Goal: Task Accomplishment & Management: Manage account settings

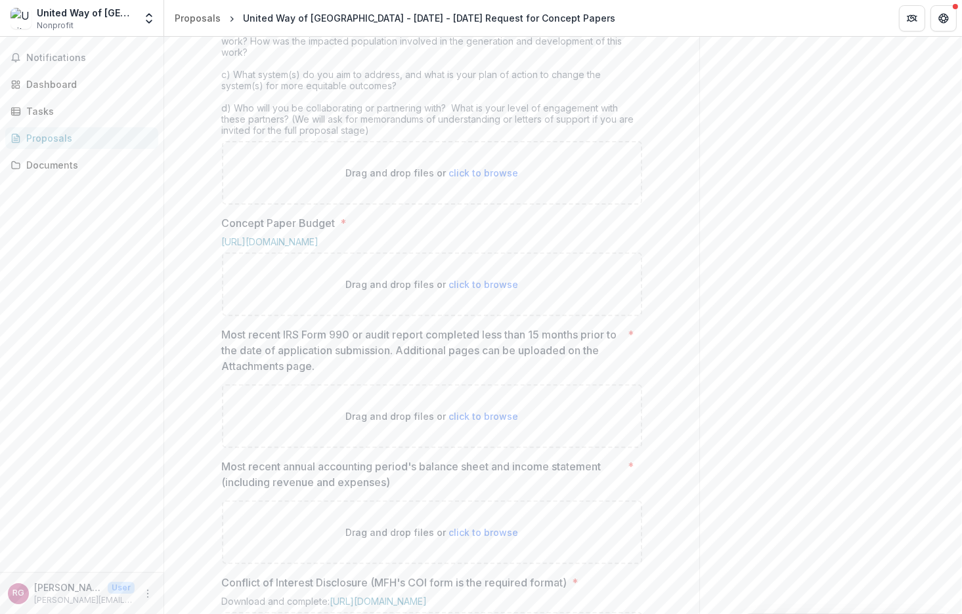
scroll to position [526, 0]
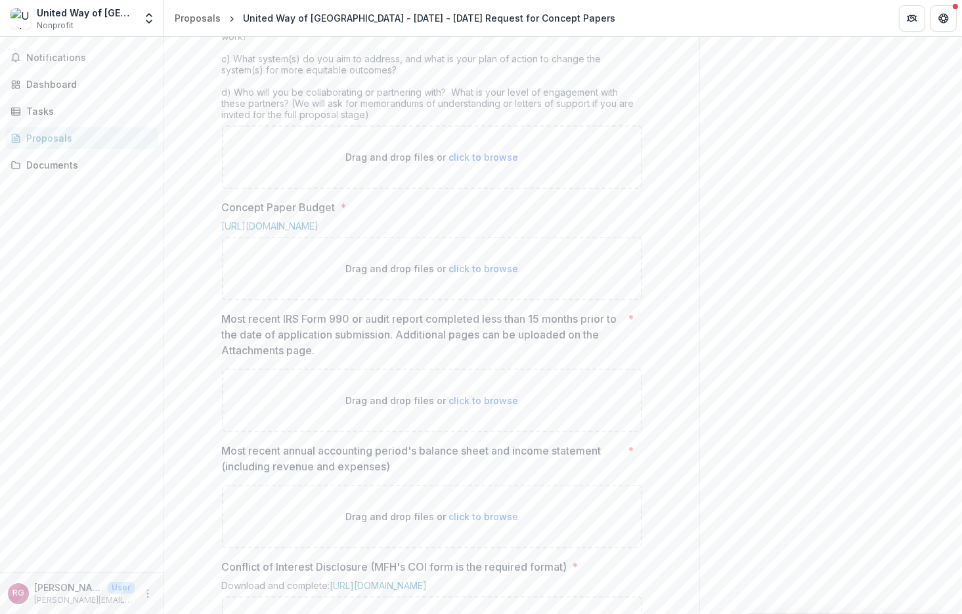
click at [475, 406] on span "click to browse" at bounding box center [483, 400] width 70 height 11
type input "**********"
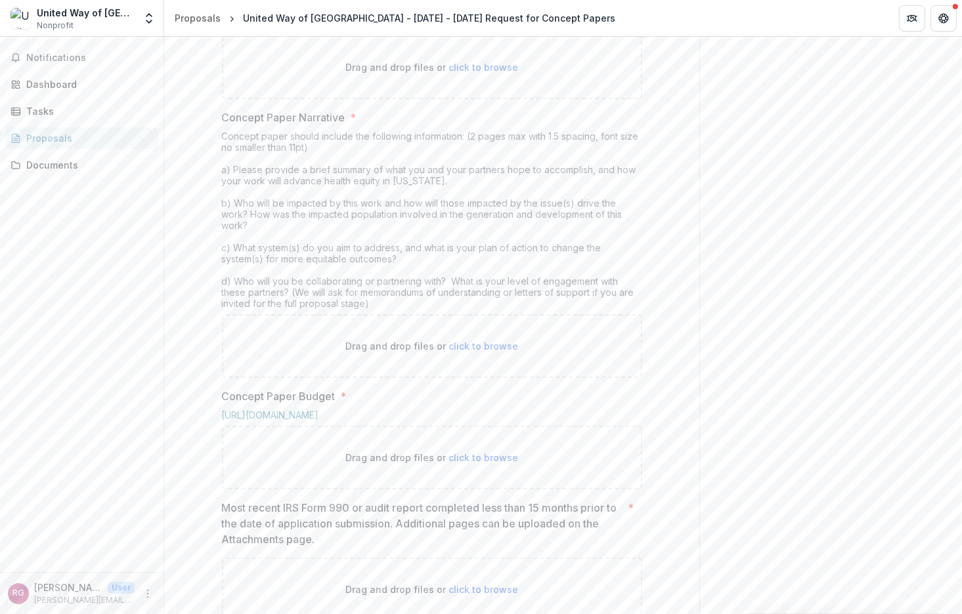
scroll to position [330, 0]
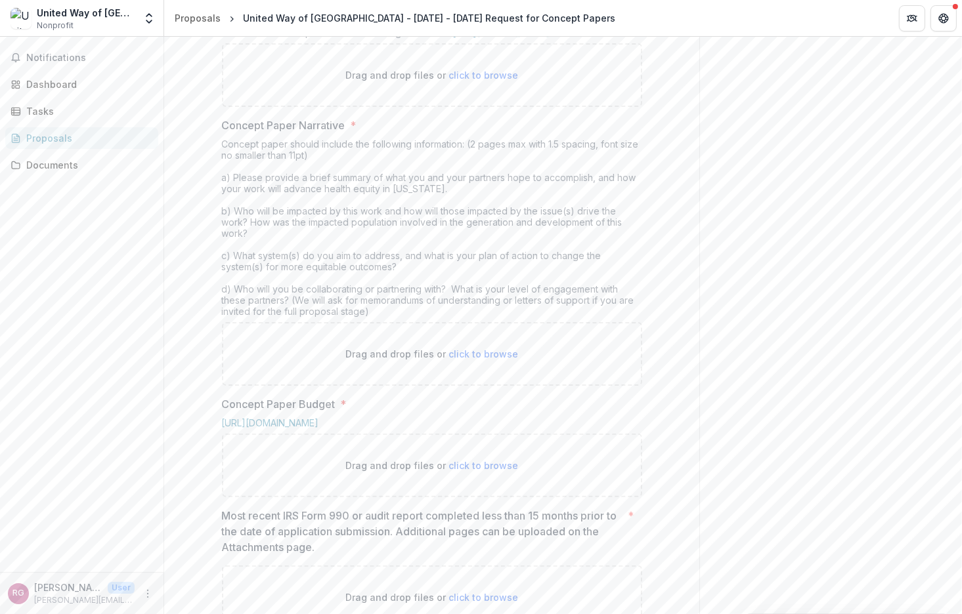
click at [492, 360] on span "click to browse" at bounding box center [483, 354] width 70 height 11
type input "**********"
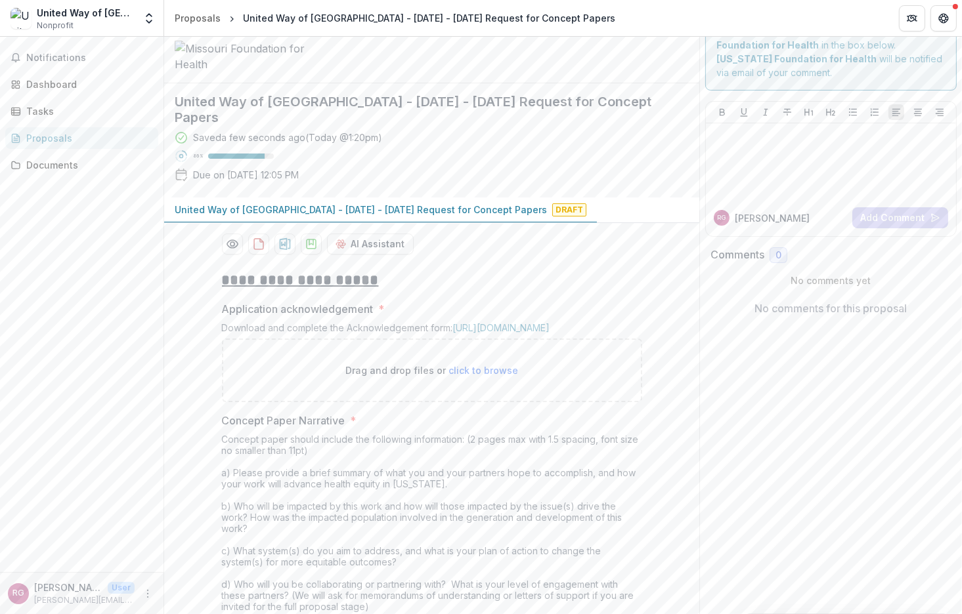
scroll to position [0, 0]
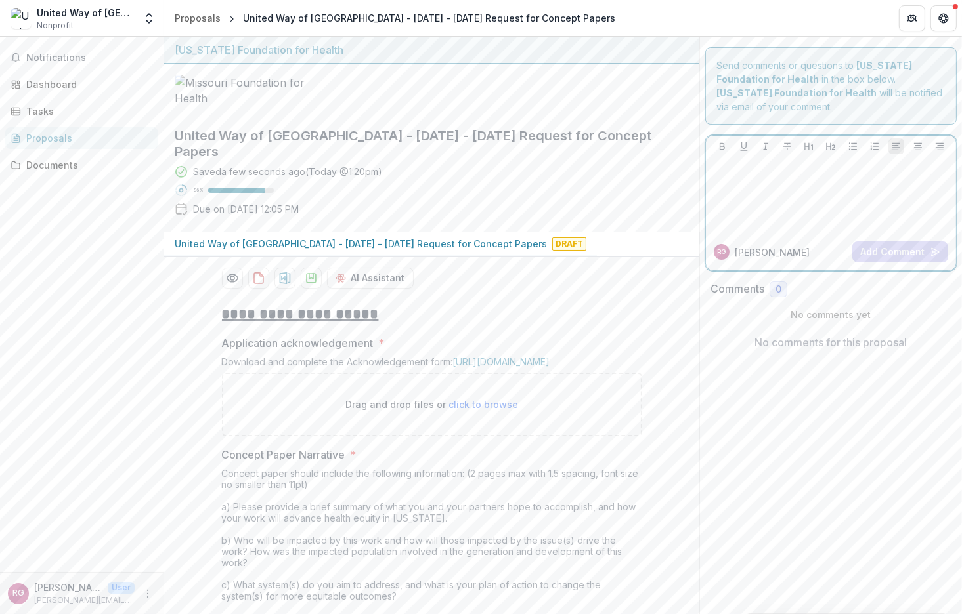
click at [745, 179] on div at bounding box center [831, 196] width 240 height 66
click at [60, 83] on div "Dashboard" at bounding box center [86, 84] width 121 height 14
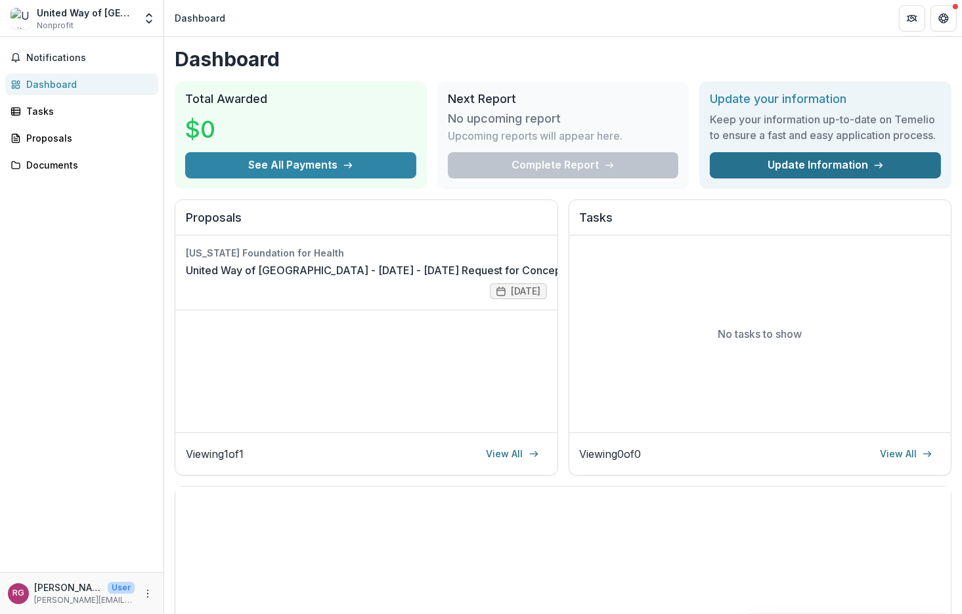
click at [792, 175] on link "Update Information" at bounding box center [825, 165] width 231 height 26
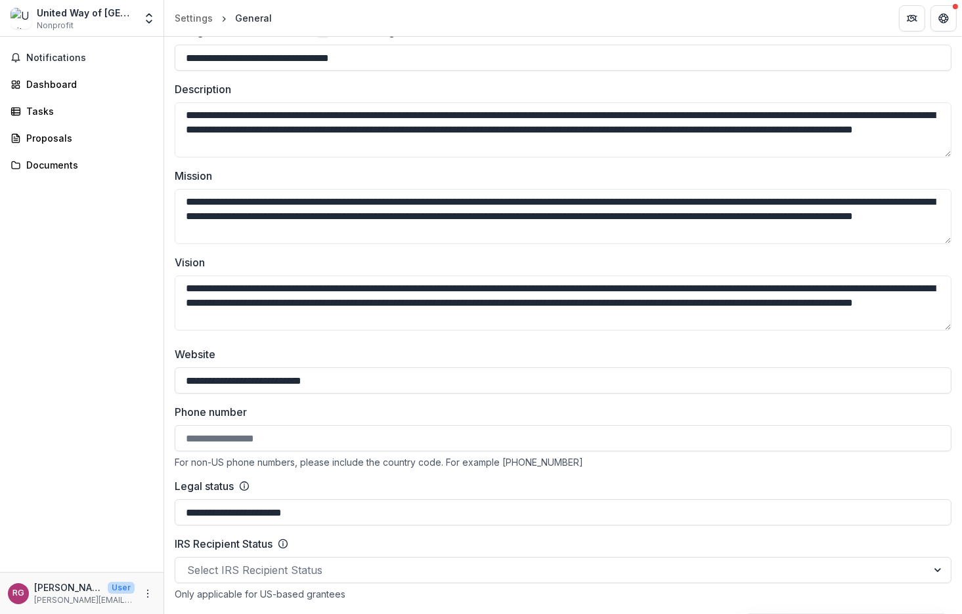
scroll to position [394, 0]
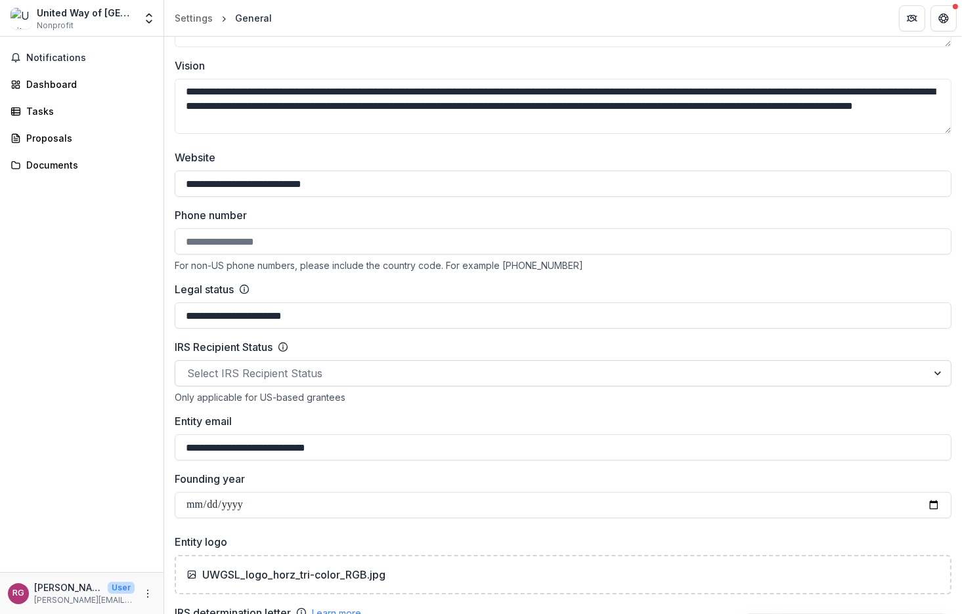
click at [286, 364] on div "Select IRS Recipient Status" at bounding box center [551, 373] width 752 height 21
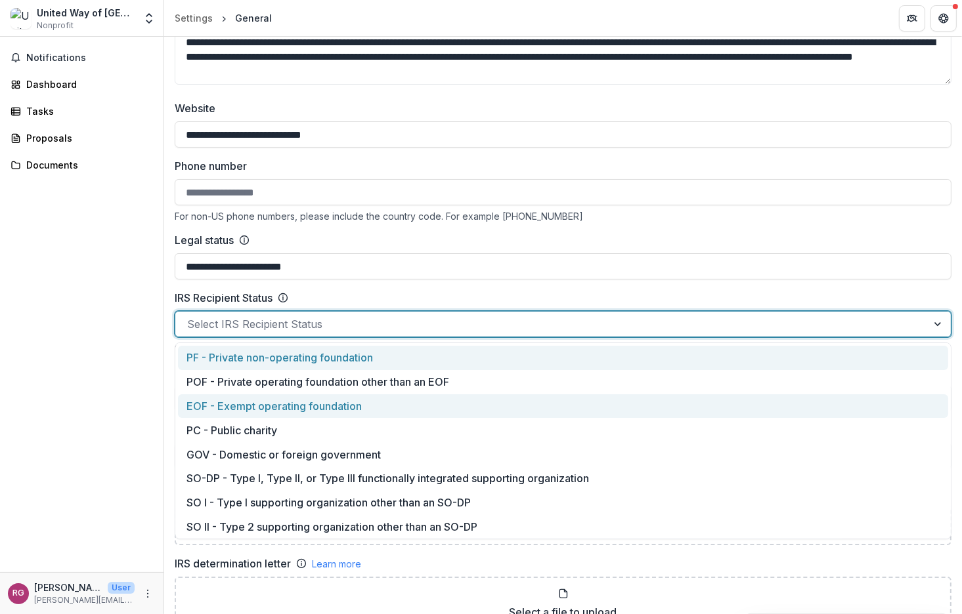
scroll to position [460, 0]
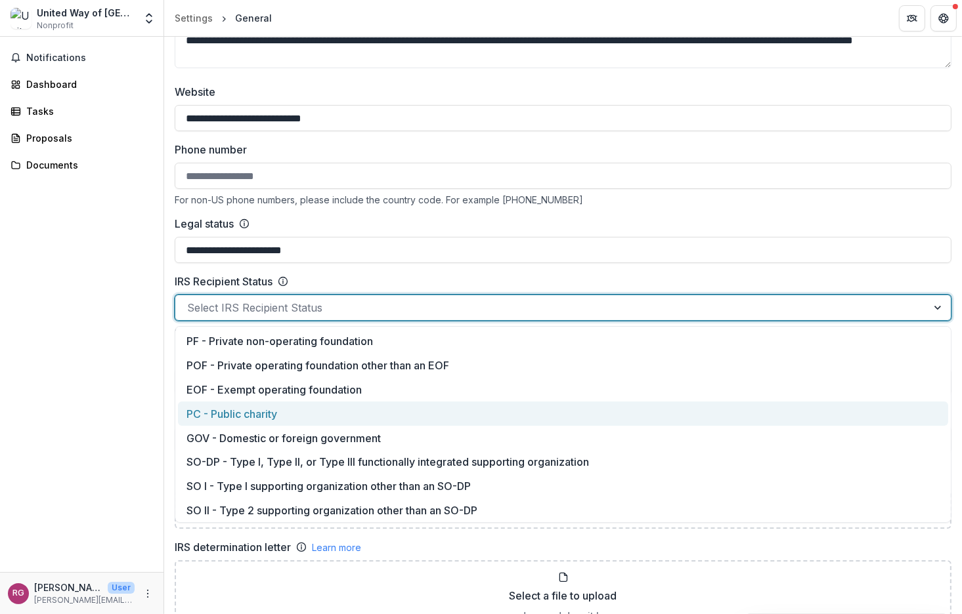
click at [278, 413] on div "PC - Public charity" at bounding box center [563, 414] width 770 height 24
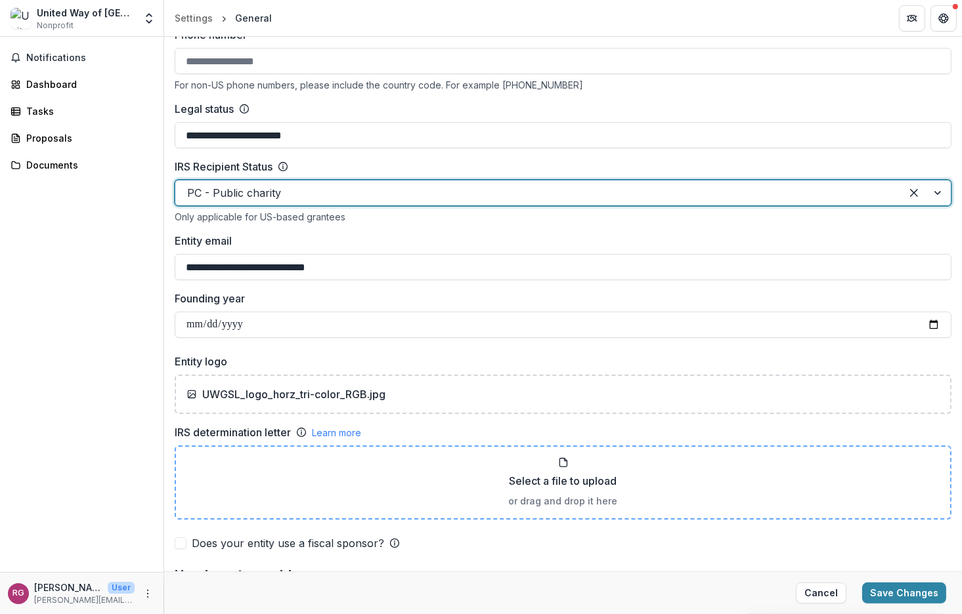
scroll to position [591, 0]
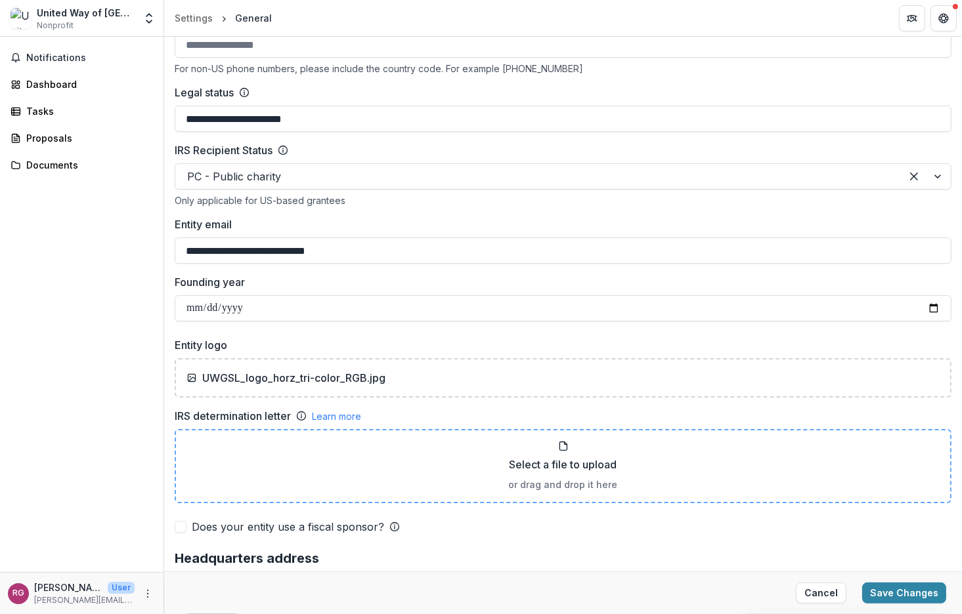
click at [558, 470] on p "Select a file to upload" at bounding box center [563, 465] width 108 height 16
type input "**********"
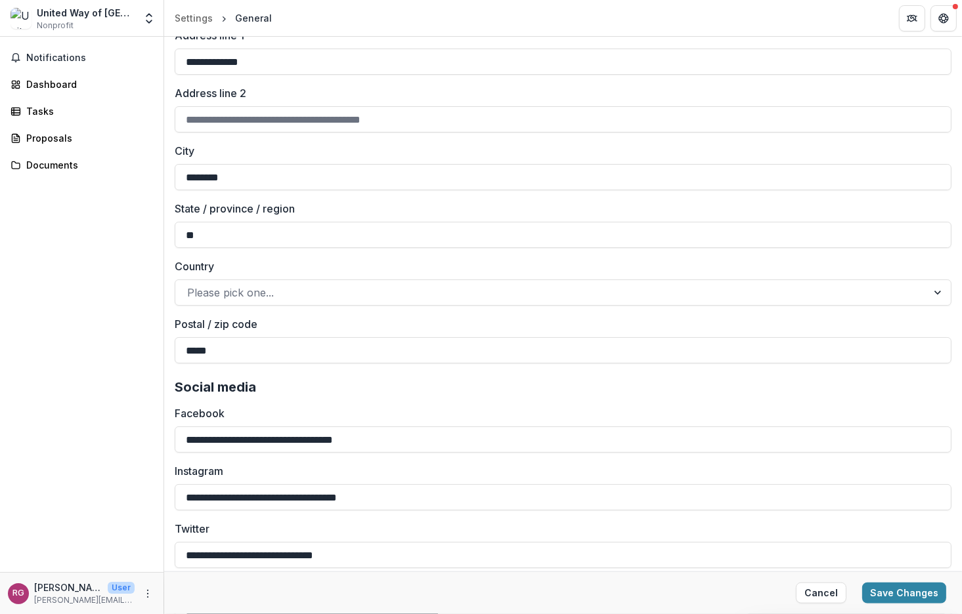
scroll to position [1632, 0]
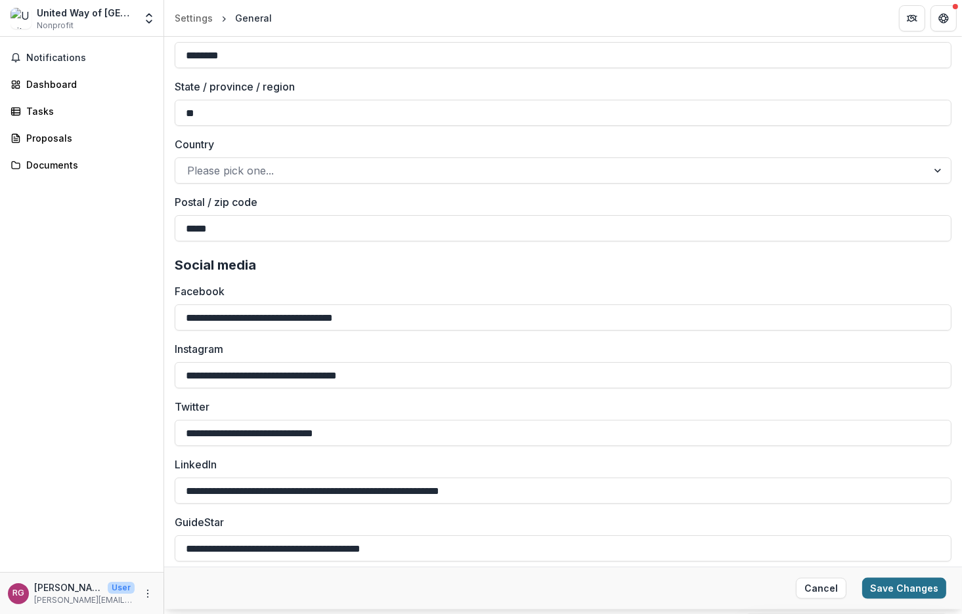
click at [881, 589] on button "Save Changes" at bounding box center [904, 588] width 84 height 21
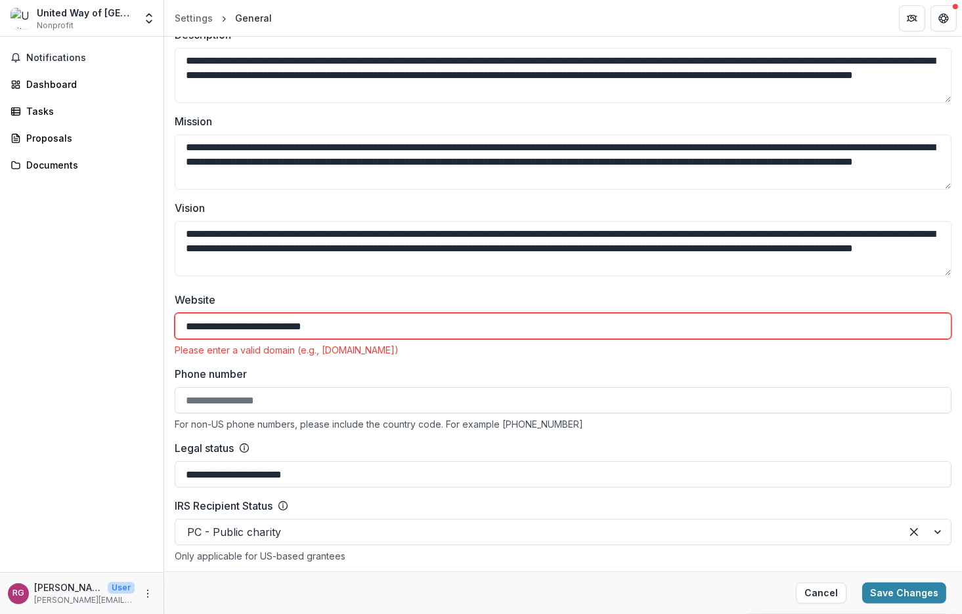
click at [444, 329] on input "**********" at bounding box center [563, 326] width 777 height 26
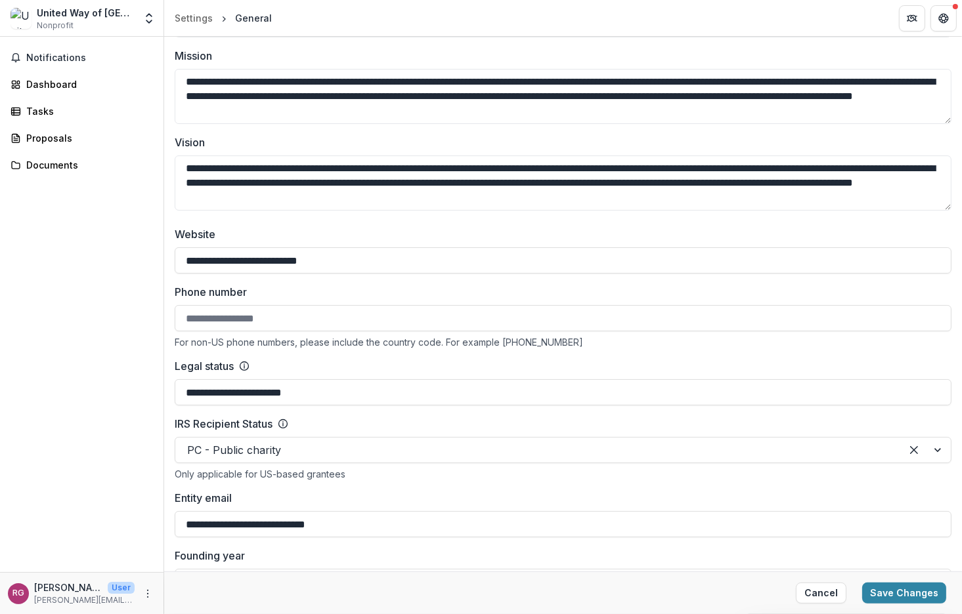
scroll to position [383, 0]
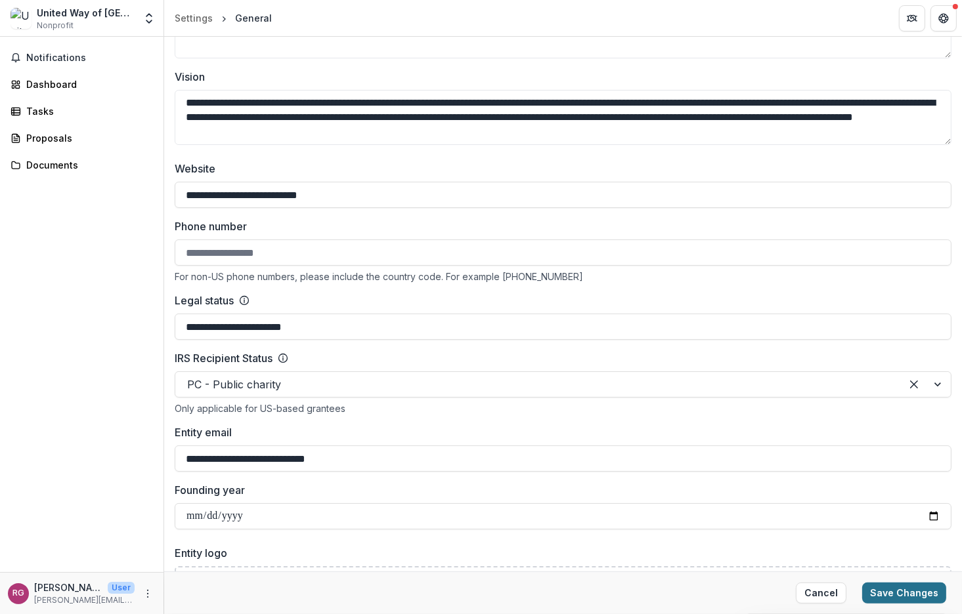
type input "**********"
click at [890, 591] on button "Save Changes" at bounding box center [904, 593] width 84 height 21
type input "**********"
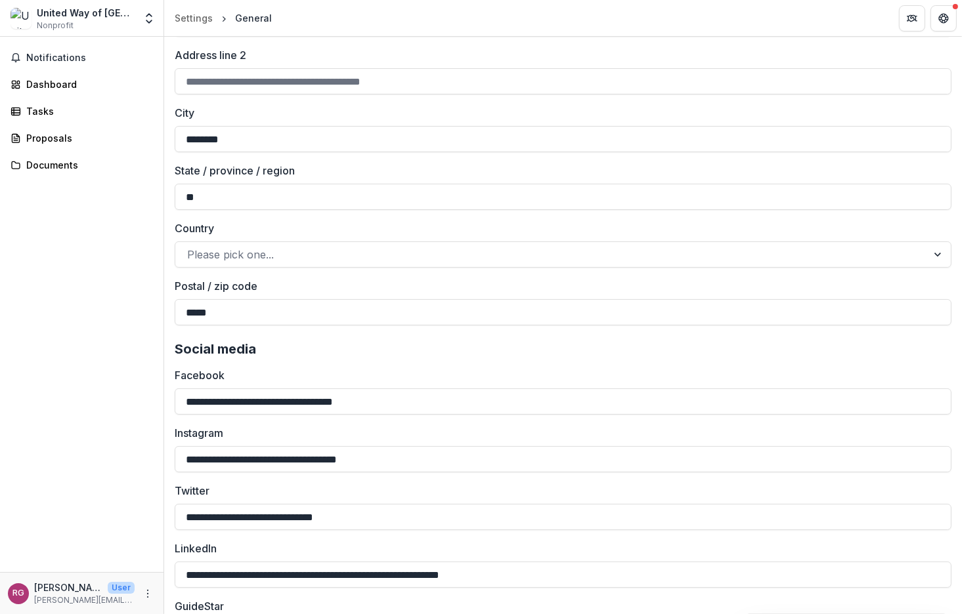
scroll to position [1564, 0]
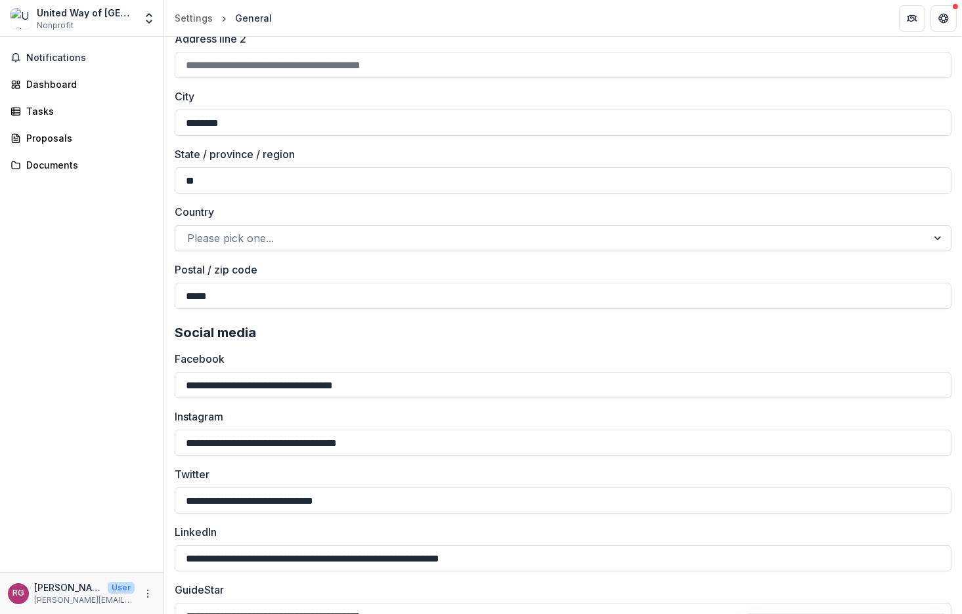
click at [508, 238] on div at bounding box center [551, 238] width 728 height 18
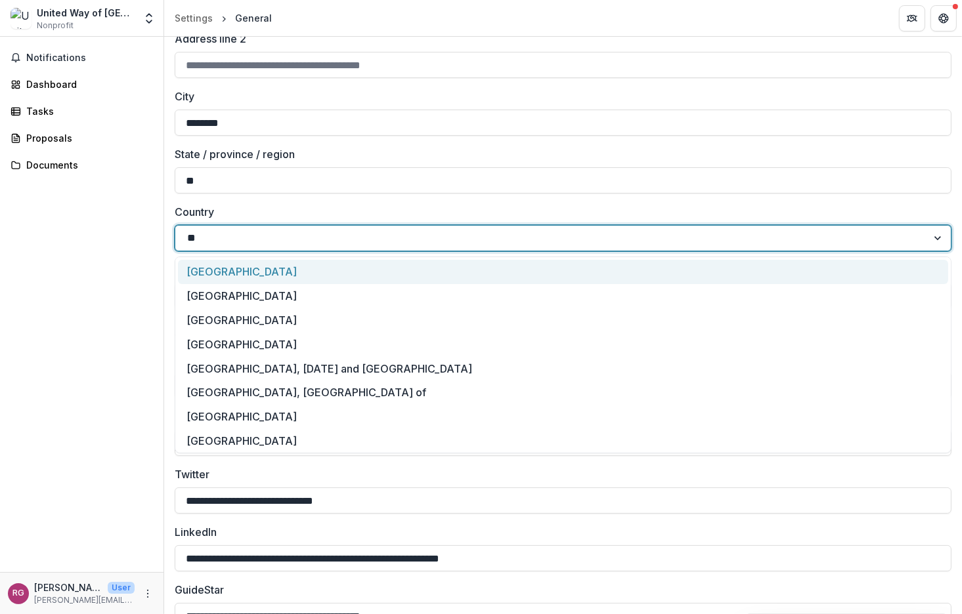
type input "***"
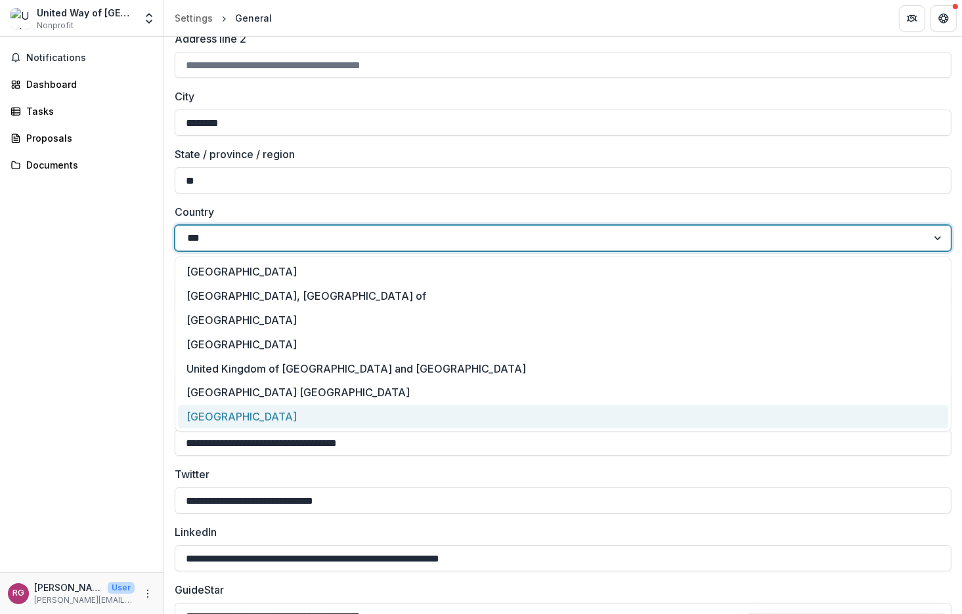
click at [308, 414] on div "[GEOGRAPHIC_DATA]" at bounding box center [563, 417] width 770 height 24
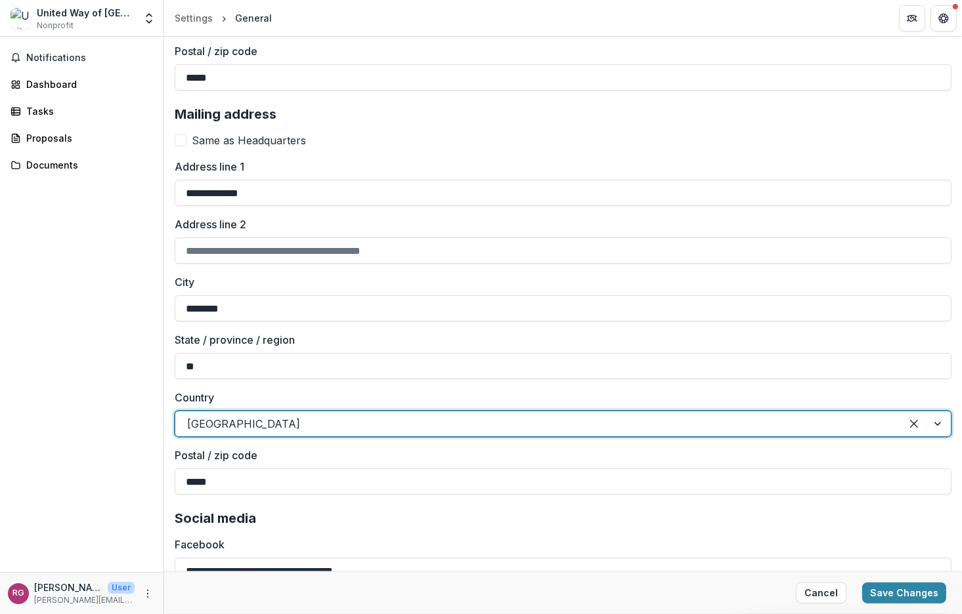
scroll to position [1632, 0]
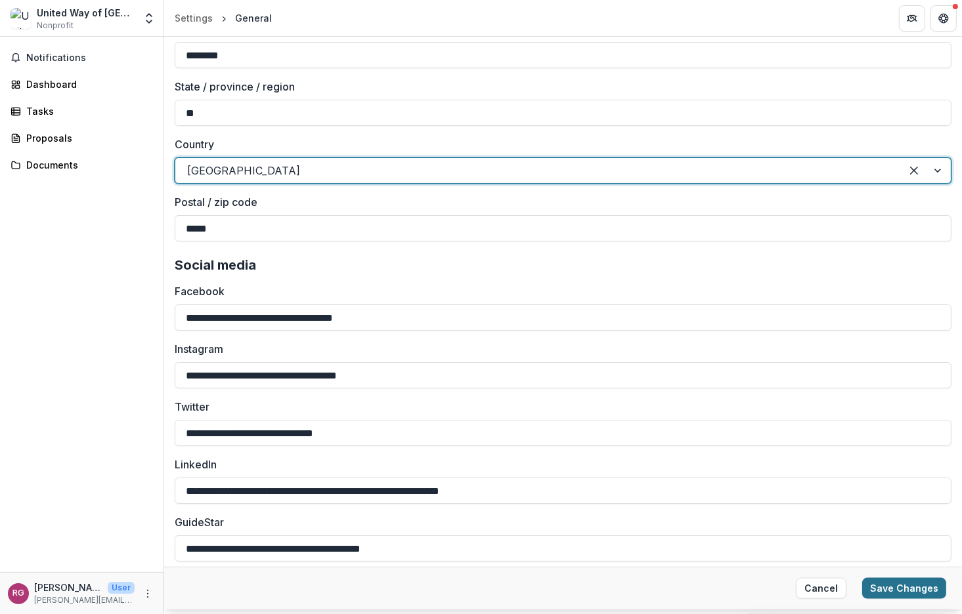
click at [874, 589] on button "Save Changes" at bounding box center [904, 588] width 84 height 21
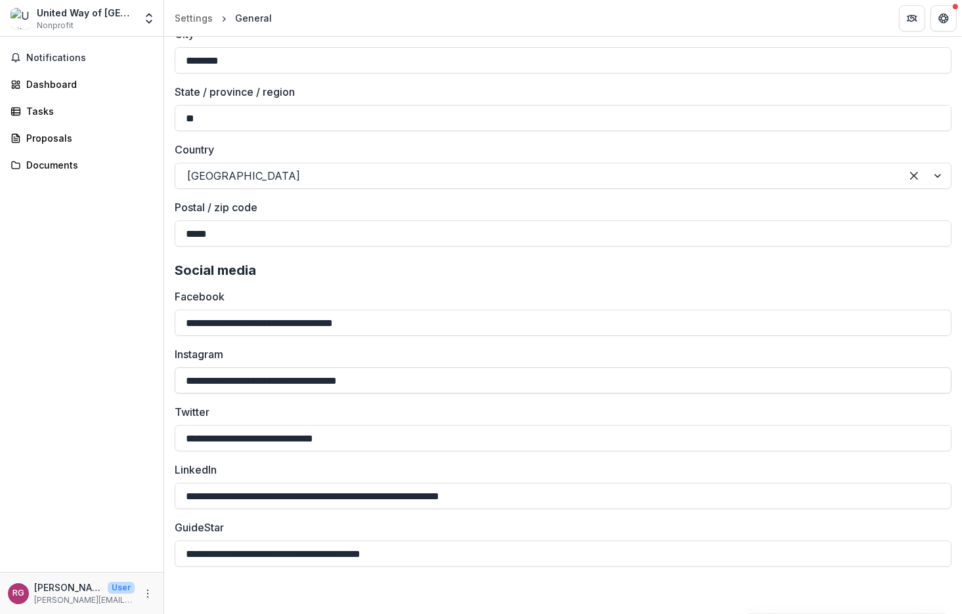
scroll to position [1626, 0]
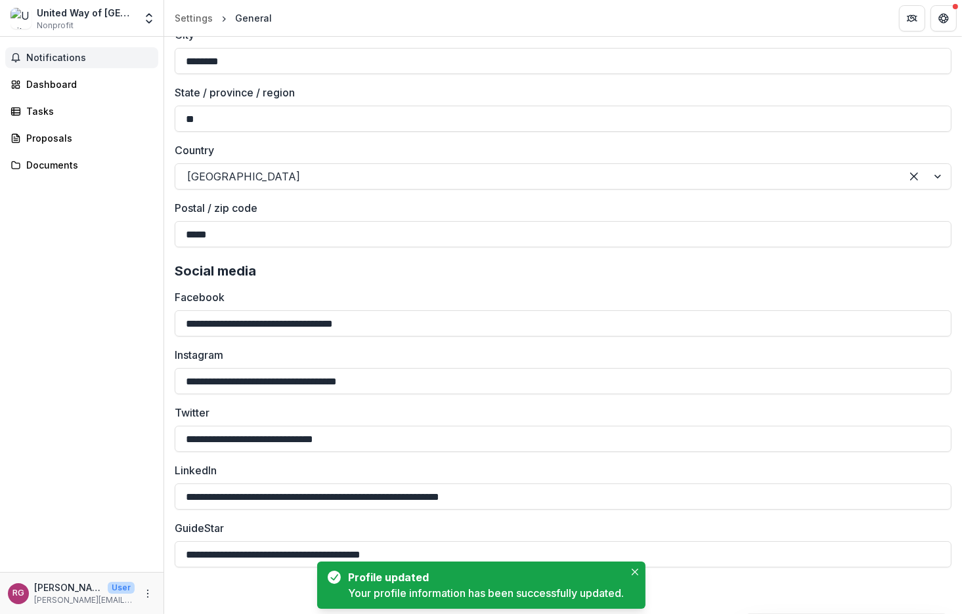
click at [60, 64] on button "Notifications" at bounding box center [81, 57] width 153 height 21
click at [57, 91] on div "Dashboard" at bounding box center [86, 84] width 121 height 14
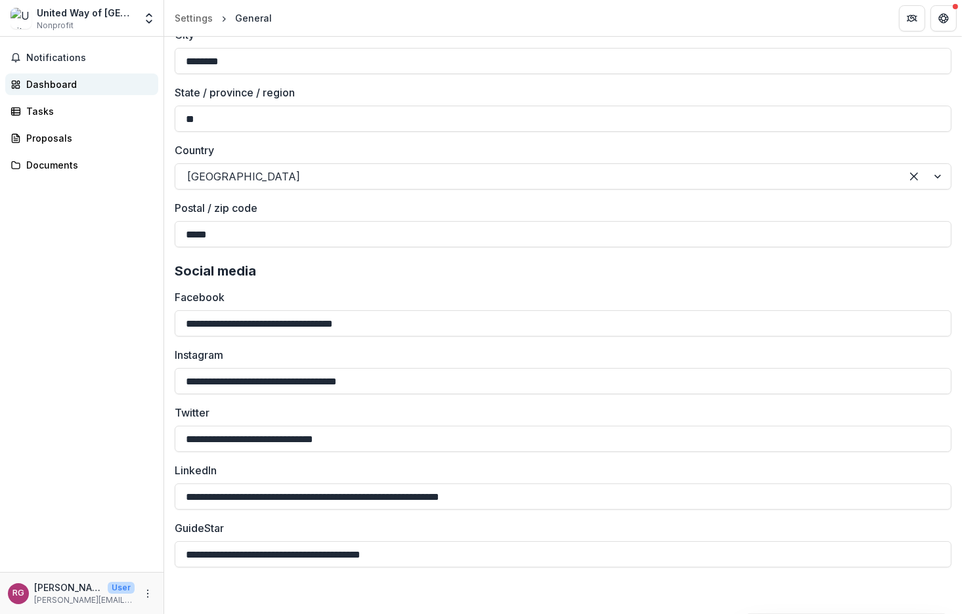
scroll to position [231, 0]
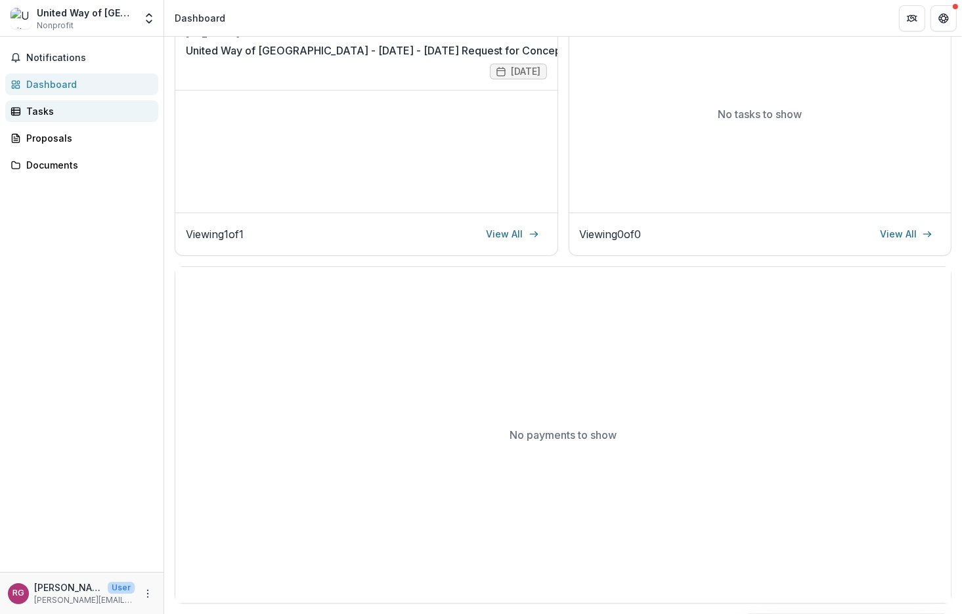
click at [46, 116] on div "Tasks" at bounding box center [86, 111] width 121 height 14
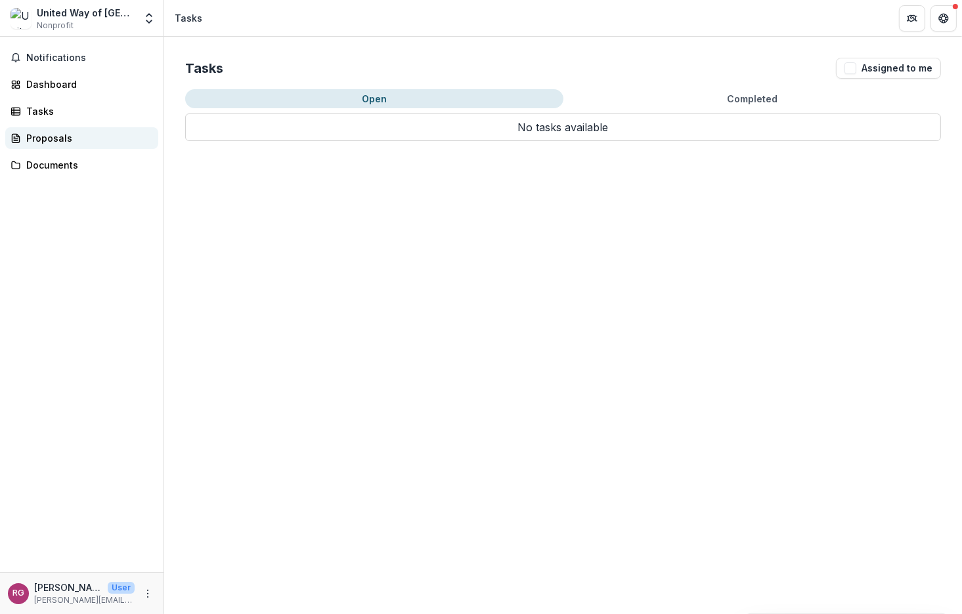
click at [46, 132] on div "Proposals" at bounding box center [86, 138] width 121 height 14
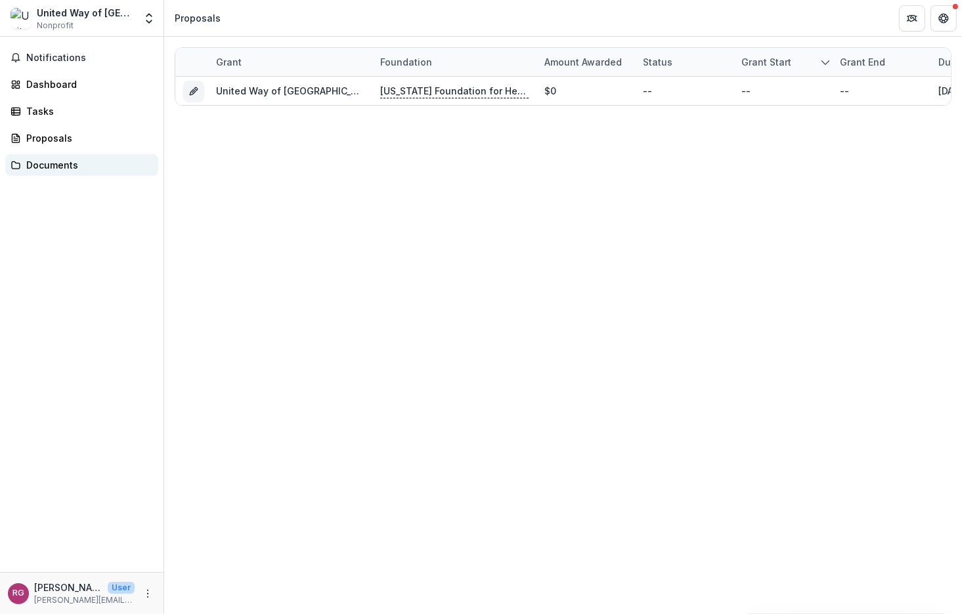
click at [55, 169] on div "Documents" at bounding box center [86, 165] width 121 height 14
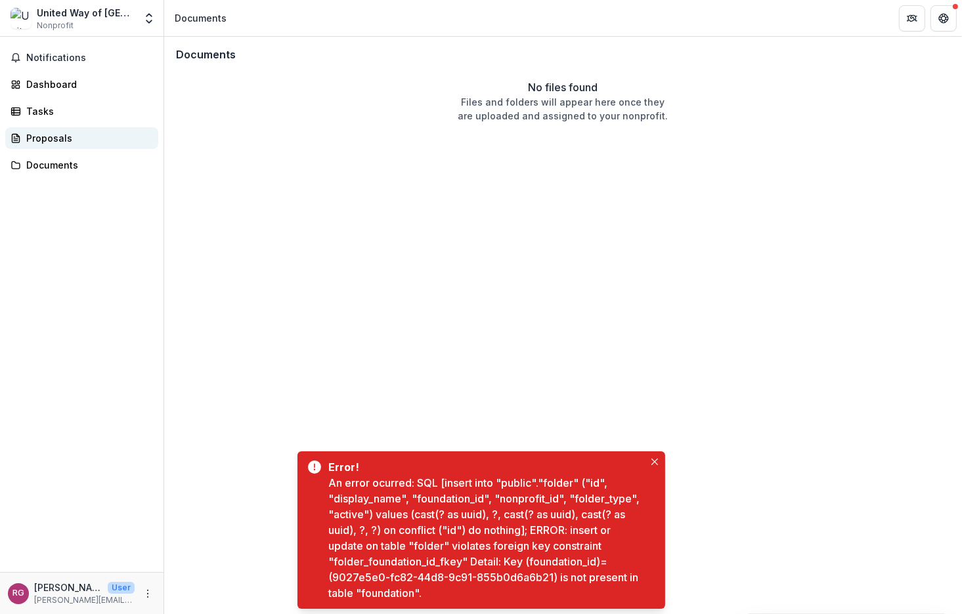
click at [74, 135] on div "Proposals" at bounding box center [86, 138] width 121 height 14
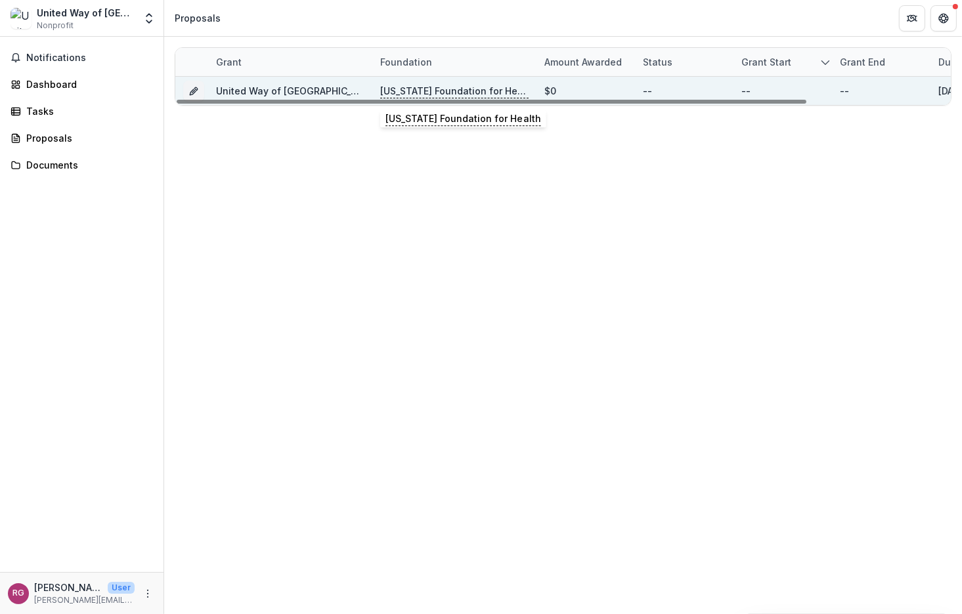
click at [418, 93] on p "[US_STATE] Foundation for Health" at bounding box center [454, 91] width 148 height 14
click at [419, 84] on p "[US_STATE] Foundation for Health" at bounding box center [454, 91] width 148 height 14
click at [190, 90] on icon "Grant c45e1101-0f92-4e66-962d-2e1abc50d1b9" at bounding box center [193, 91] width 11 height 11
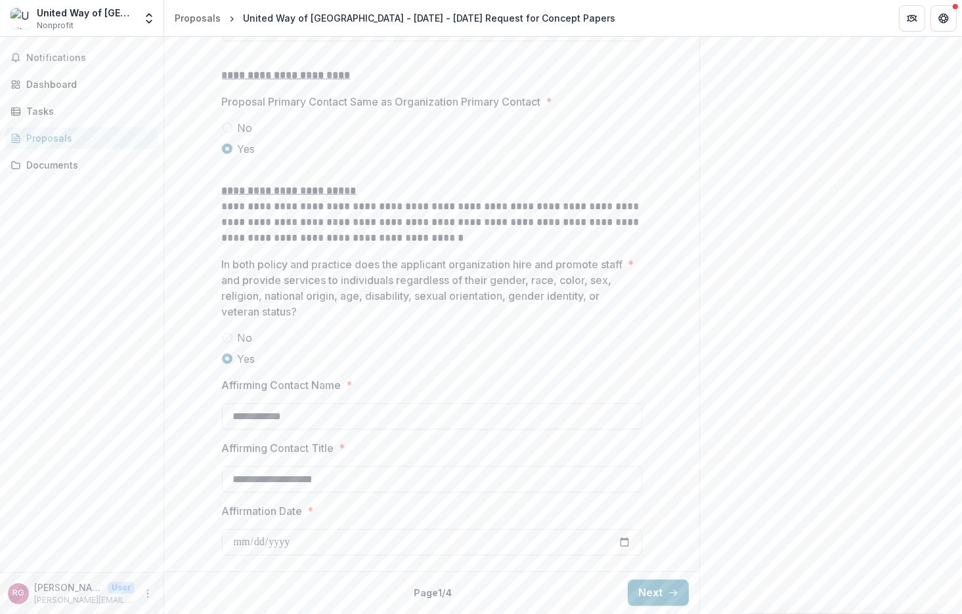
scroll to position [1694, 0]
